Goal: Task Accomplishment & Management: Use online tool/utility

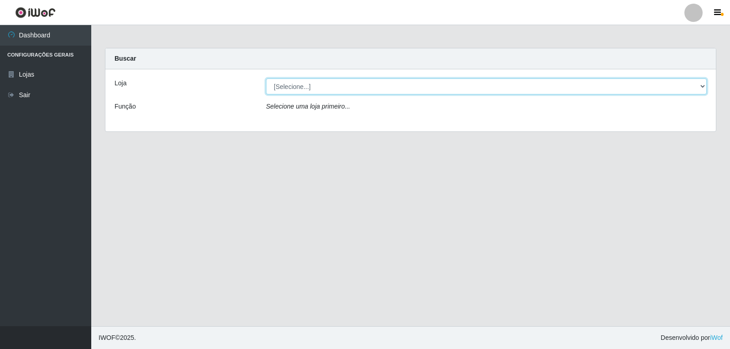
click at [401, 86] on select "[Selecione...] [PERSON_NAME]" at bounding box center [486, 86] width 441 height 16
select select "523"
click at [266, 78] on select "[Selecione...] [PERSON_NAME]" at bounding box center [486, 86] width 441 height 16
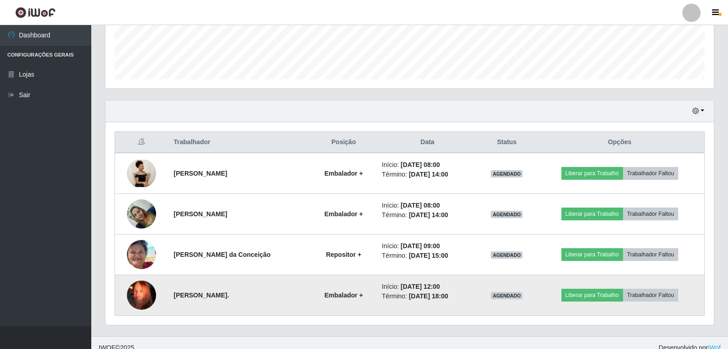
scroll to position [257, 0]
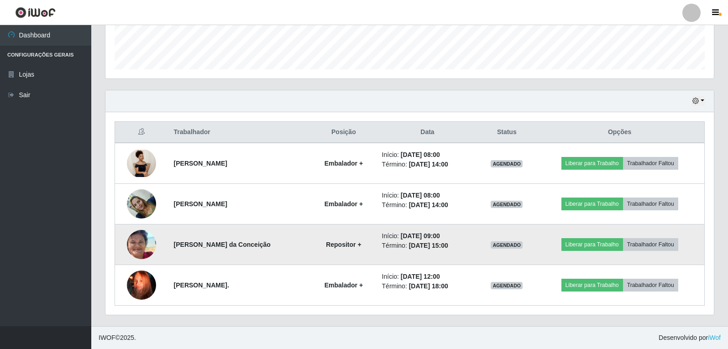
click at [141, 244] on img at bounding box center [141, 244] width 29 height 63
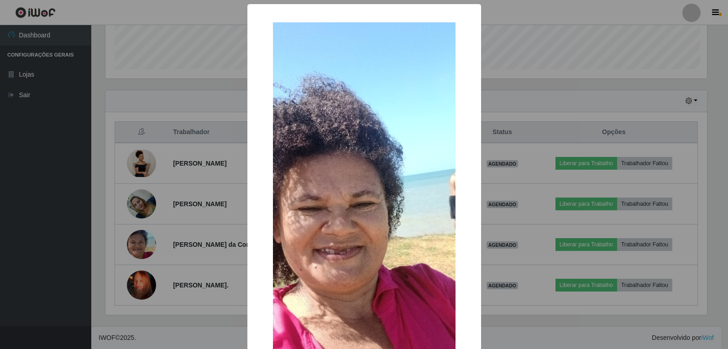
scroll to position [189, 604]
click at [502, 42] on div "× OK Cancel" at bounding box center [365, 174] width 730 height 349
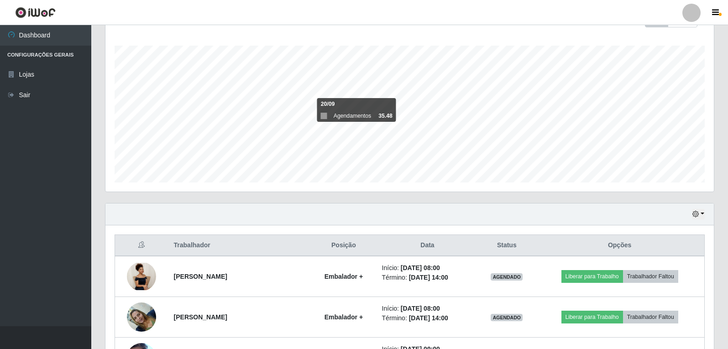
scroll to position [257, 0]
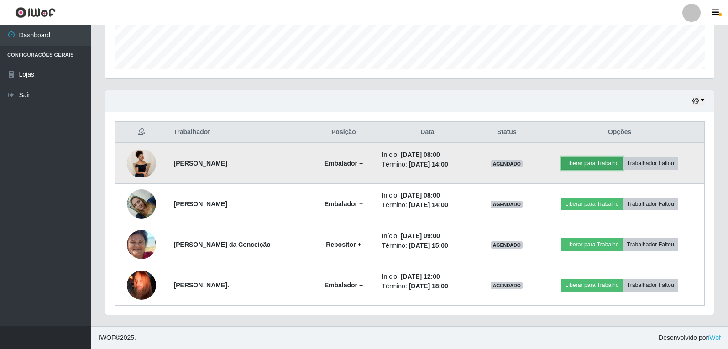
click at [584, 167] on button "Liberar para Trabalho" at bounding box center [592, 163] width 62 height 13
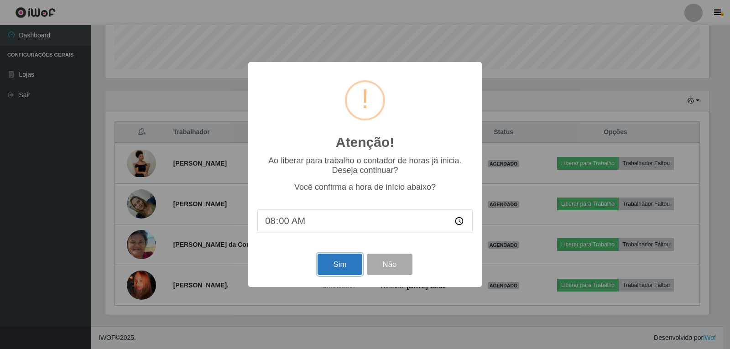
click at [346, 272] on button "Sim" at bounding box center [340, 264] width 44 height 21
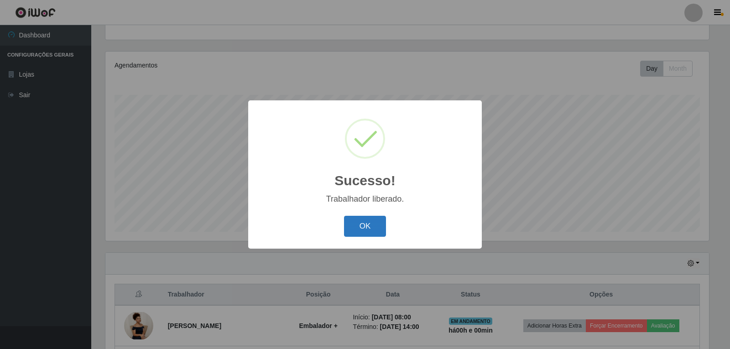
click at [359, 221] on button "OK" at bounding box center [365, 226] width 42 height 21
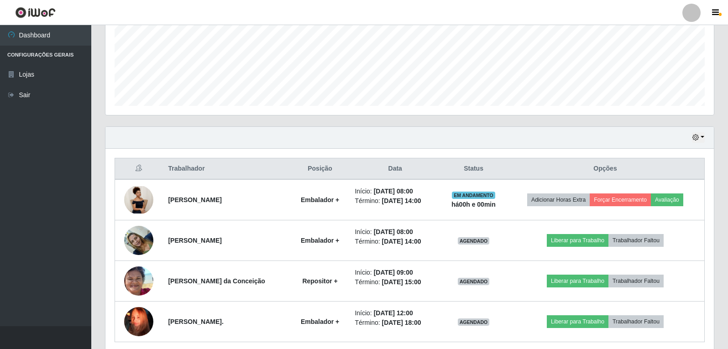
scroll to position [231, 0]
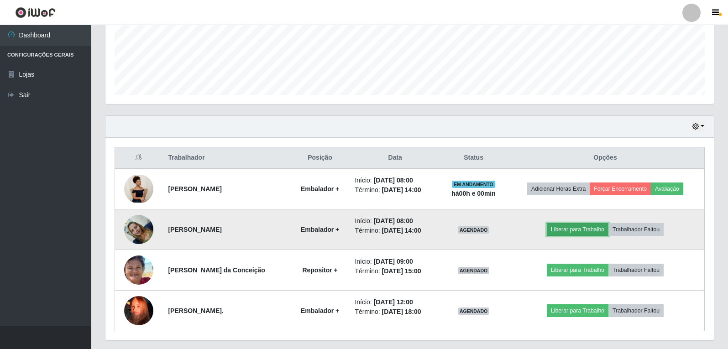
click at [577, 229] on button "Liberar para Trabalho" at bounding box center [578, 229] width 62 height 13
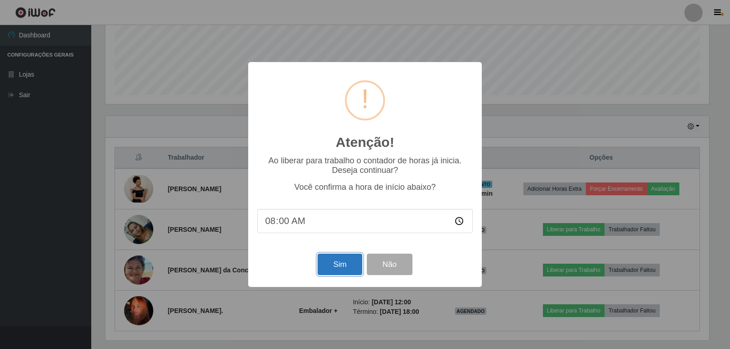
click at [335, 259] on button "Sim" at bounding box center [340, 264] width 44 height 21
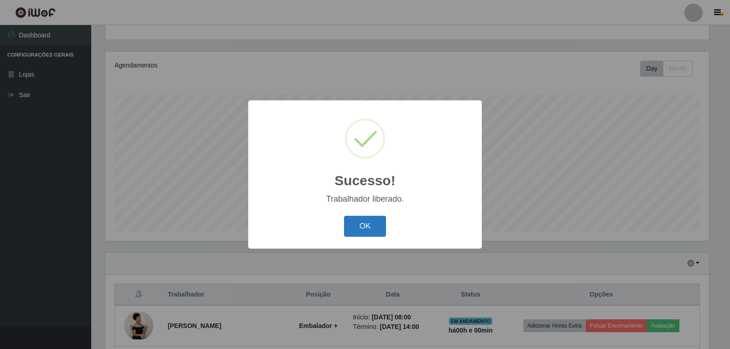
click at [365, 228] on button "OK" at bounding box center [365, 226] width 42 height 21
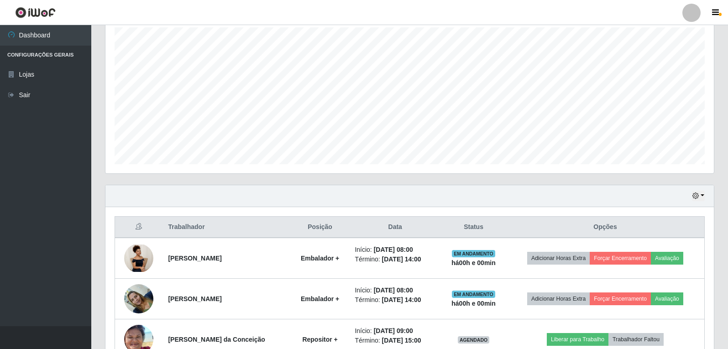
scroll to position [120, 0]
